Goal: Check status: Check status

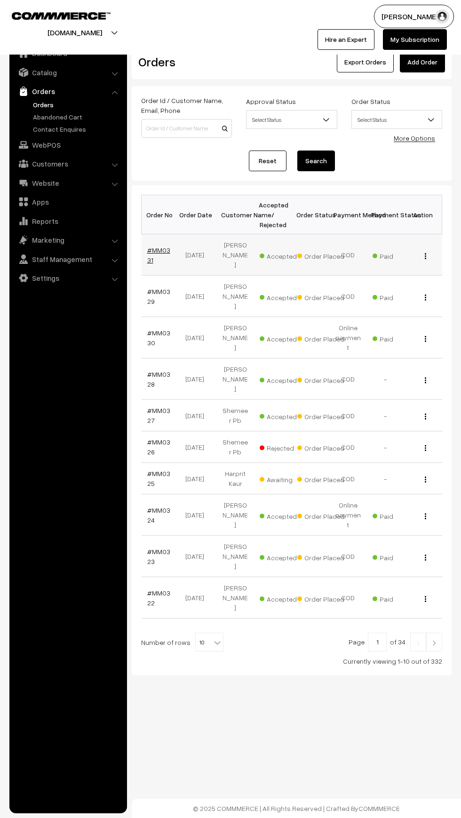
click at [164, 246] on link "#MM0331" at bounding box center [158, 255] width 23 height 18
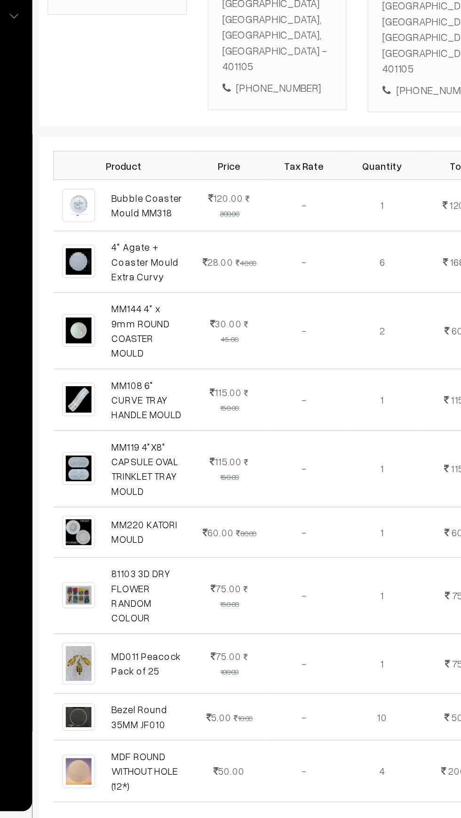
scroll to position [1, 0]
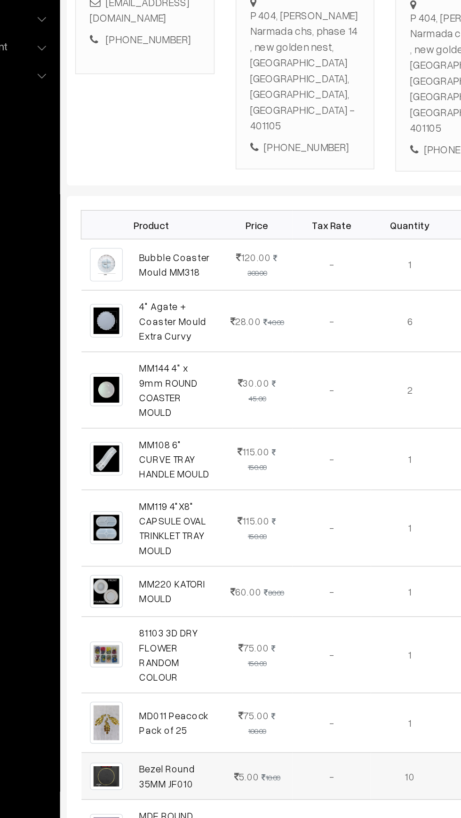
click at [322, 734] on td "-" at bounding box center [309, 750] width 53 height 32
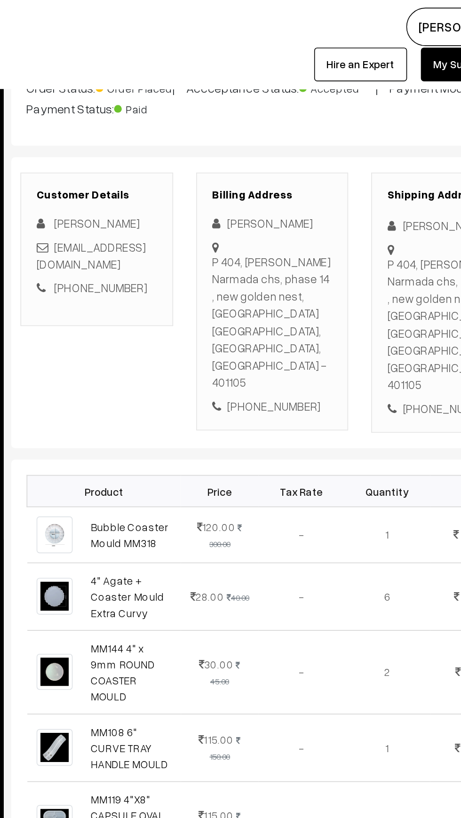
scroll to position [0, 0]
